Goal: Task Accomplishment & Management: Use online tool/utility

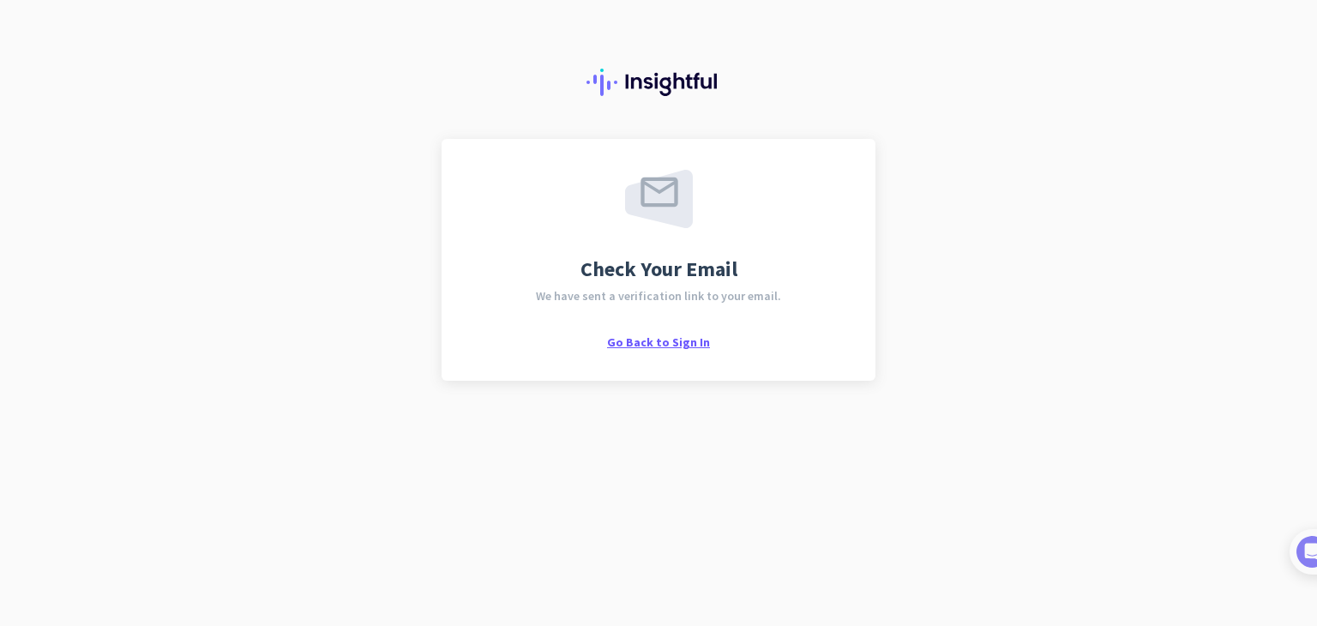
click at [671, 343] on span "Go Back to Sign In" at bounding box center [658, 341] width 103 height 15
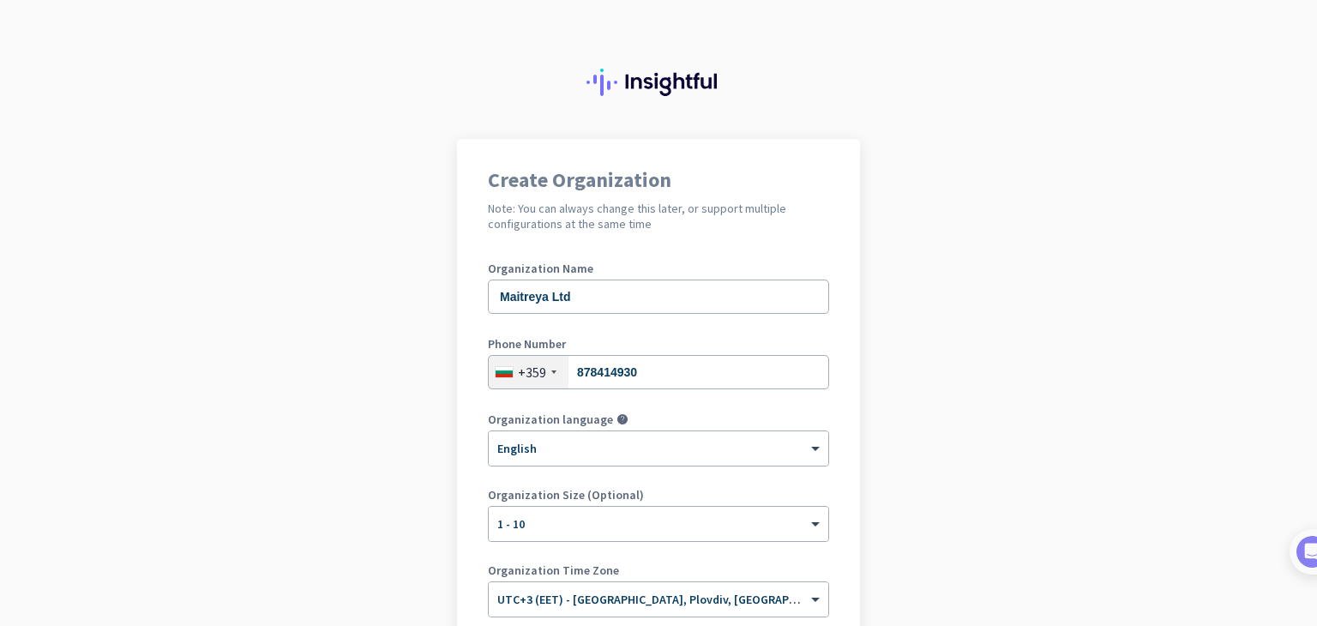
click at [942, 395] on app-onboarding-organization "Create Organization Note: You can always change this later, or support multiple…" at bounding box center [658, 484] width 1317 height 691
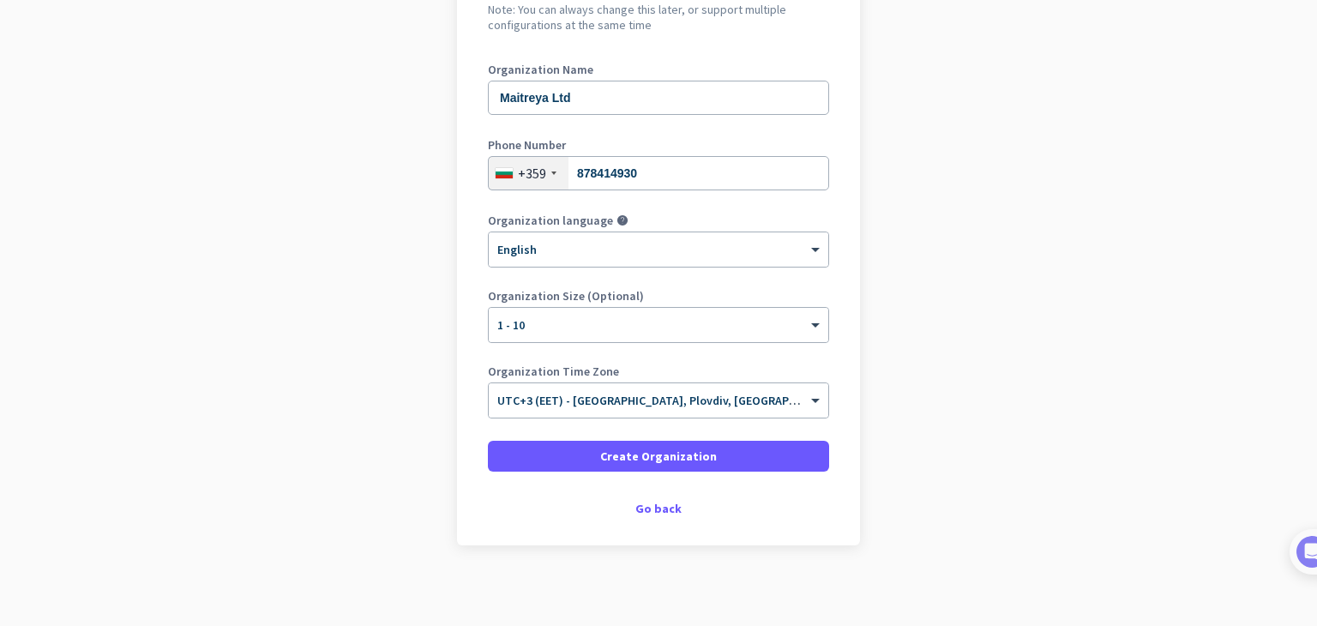
scroll to position [204, 0]
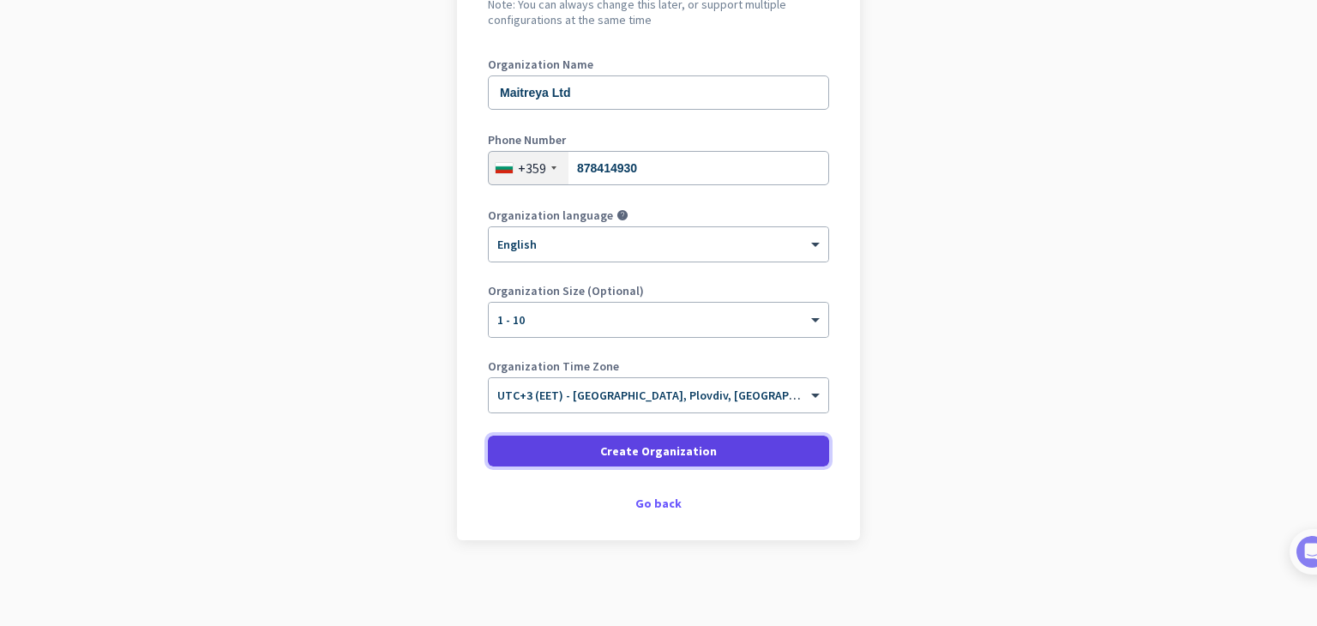
click at [717, 447] on span at bounding box center [658, 450] width 341 height 41
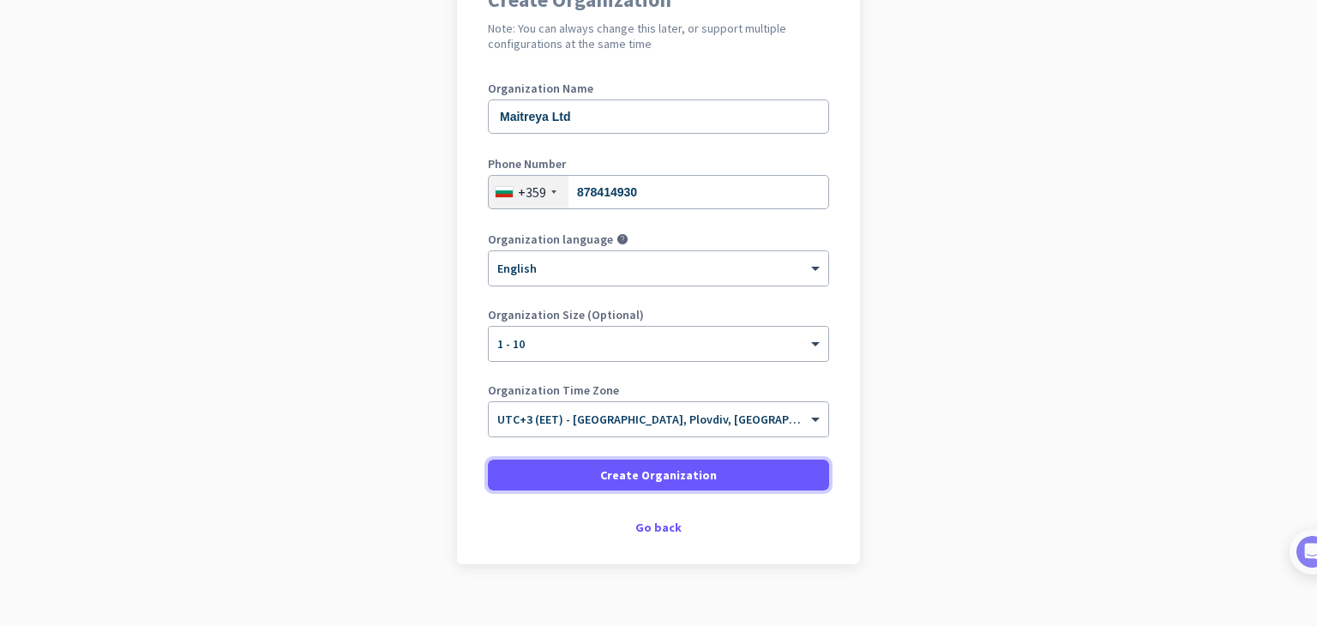
scroll to position [183, 0]
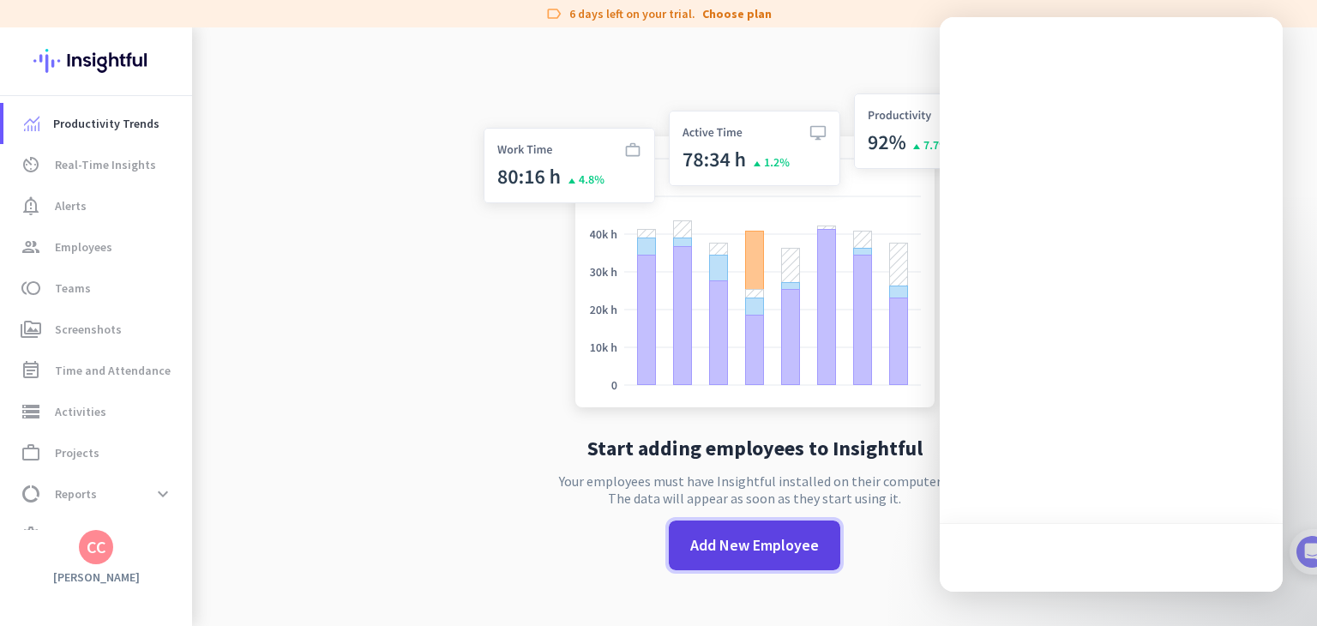
click at [737, 550] on span "Add New Employee" at bounding box center [754, 545] width 129 height 22
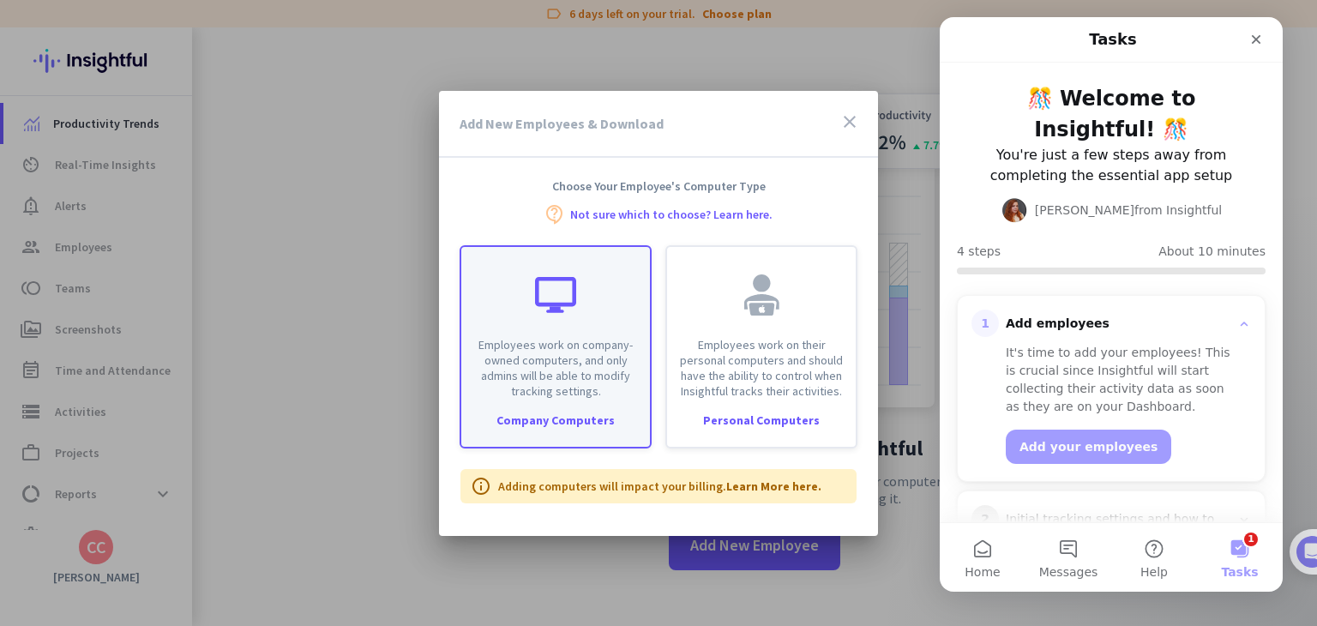
click at [586, 310] on div "Employees work on company-owned computers, and only admins will be able to modi…" at bounding box center [555, 323] width 189 height 152
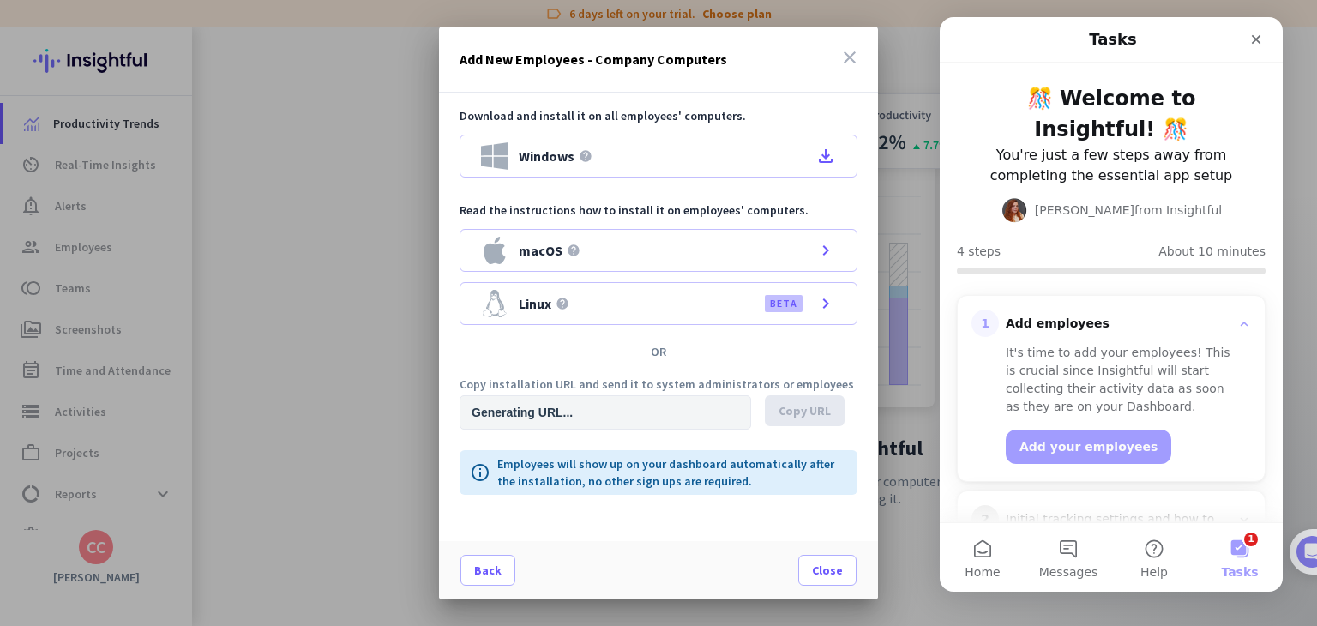
type input "https://app.insightful.io/#/installation/company?token=eyJhbGciOiJIUzI1NiIsInR5…"
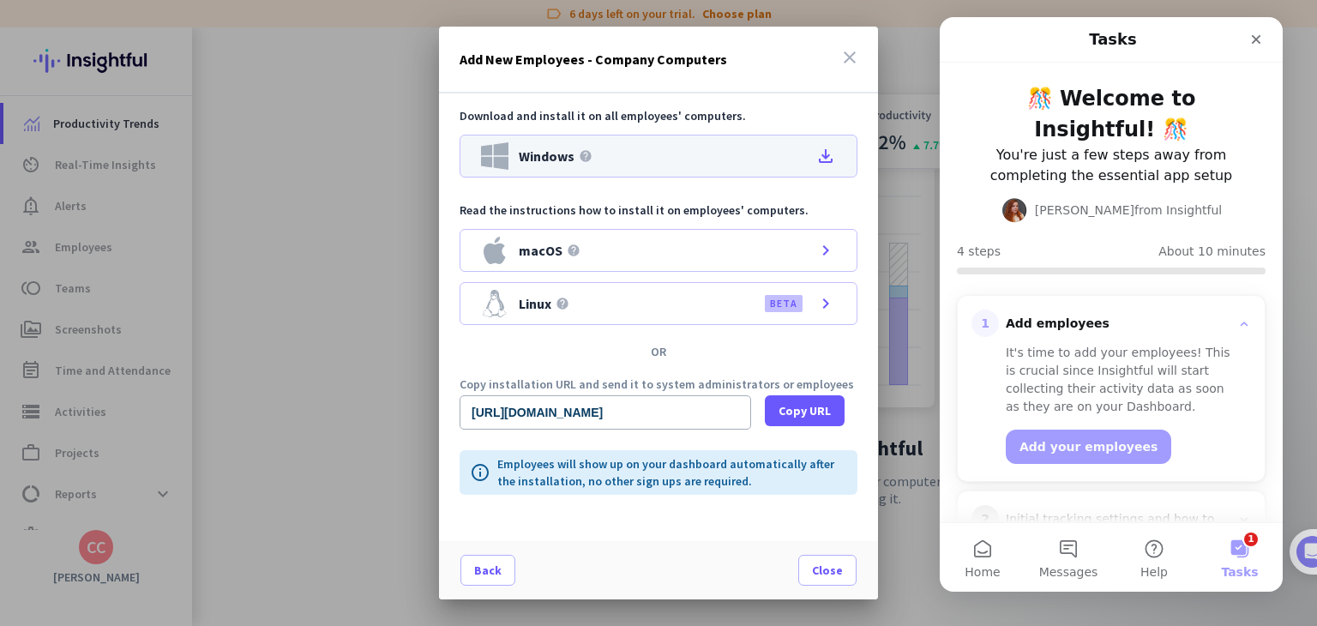
click at [827, 155] on icon "file_download" at bounding box center [825, 156] width 21 height 21
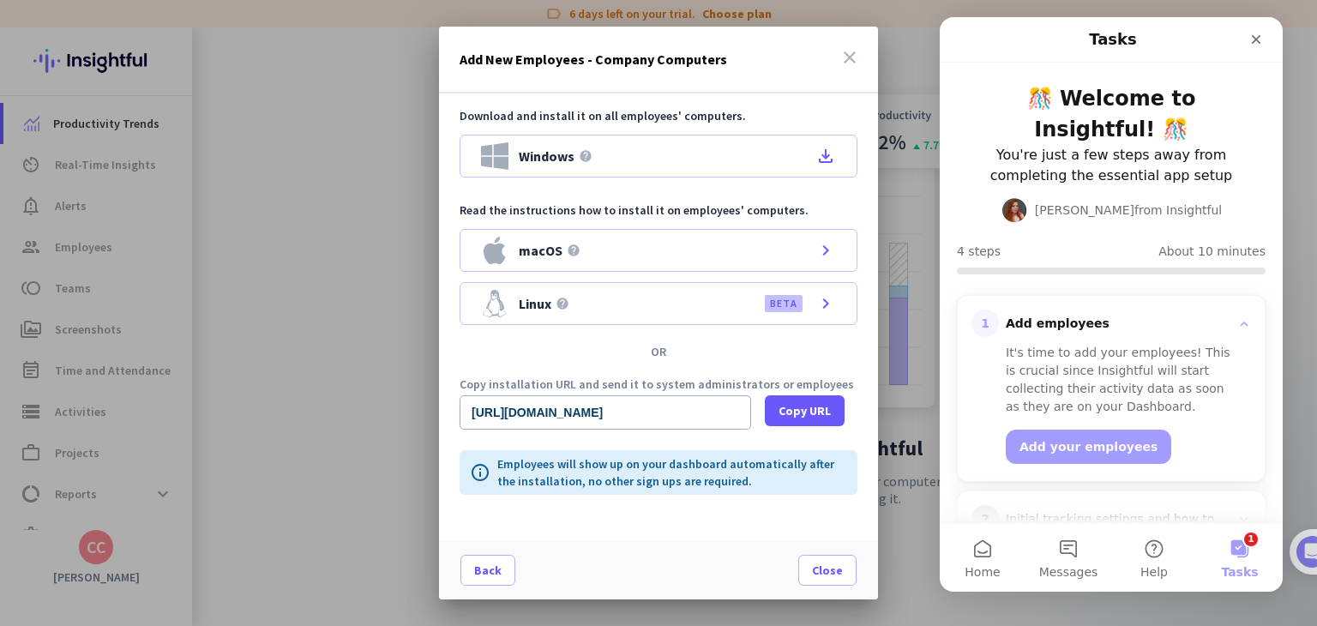
click at [851, 53] on icon "close" at bounding box center [849, 57] width 21 height 21
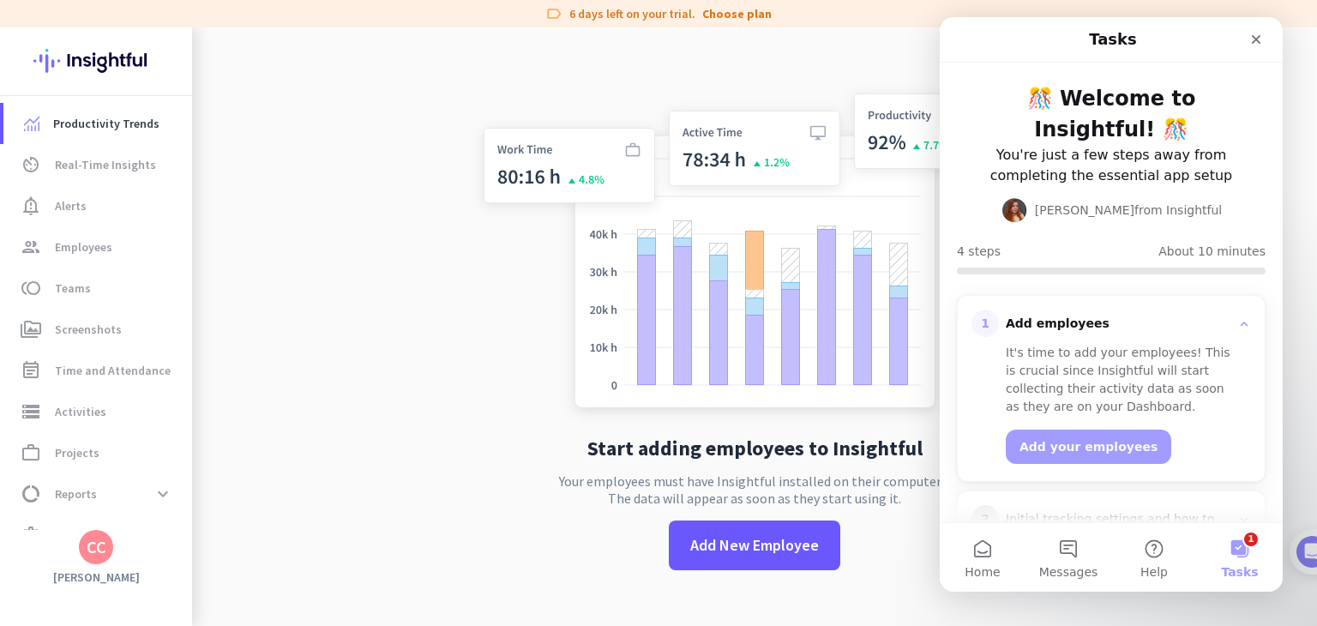
drag, startPoint x: 1273, startPoint y: 247, endPoint x: 2222, endPoint y: 200, distance: 950.3
